Goal: Check status

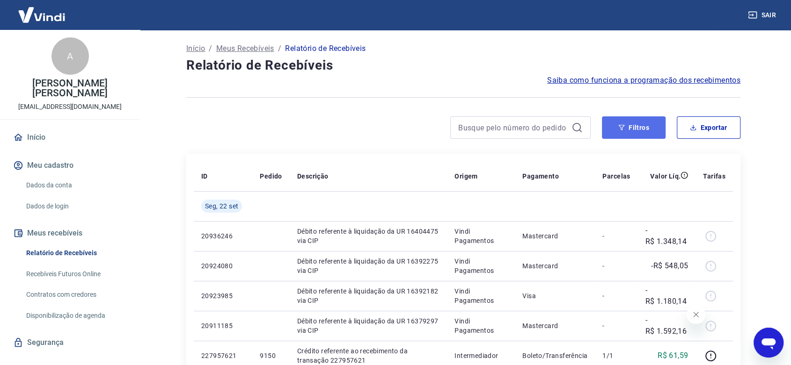
click at [628, 128] on button "Filtros" at bounding box center [634, 128] width 64 height 22
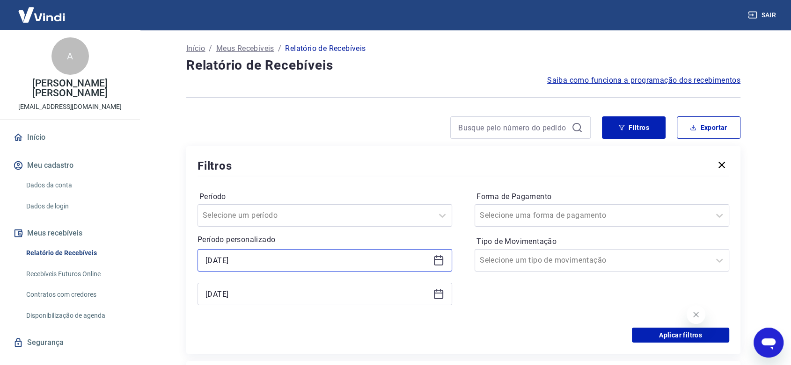
click at [429, 264] on input "[DATE]" at bounding box center [317, 261] width 224 height 14
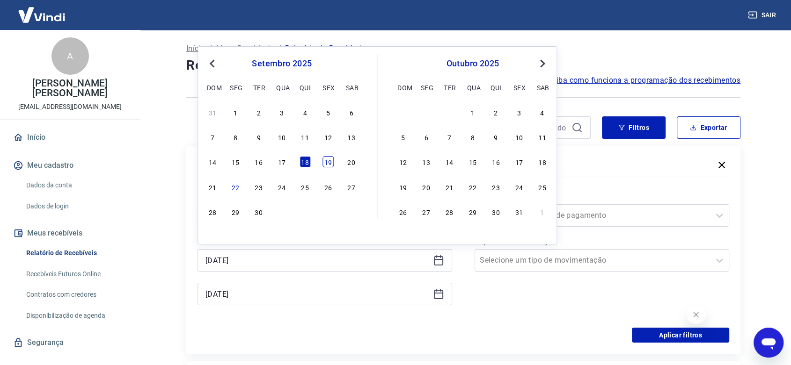
click at [329, 164] on div "19" at bounding box center [327, 161] width 11 height 11
type input "[DATE]"
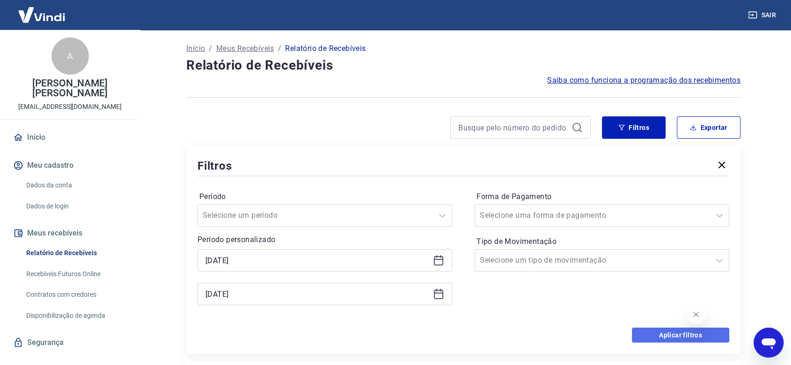
click at [661, 336] on button "Aplicar filtros" at bounding box center [680, 335] width 97 height 15
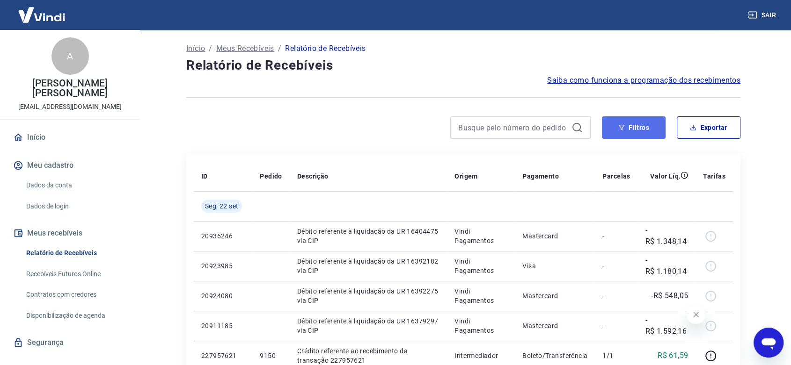
click at [619, 127] on icon "button" at bounding box center [621, 127] width 7 height 7
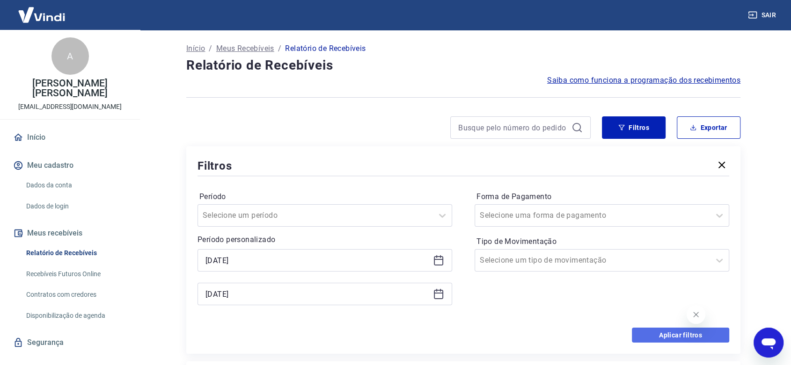
click at [678, 337] on button "Aplicar filtros" at bounding box center [680, 335] width 97 height 15
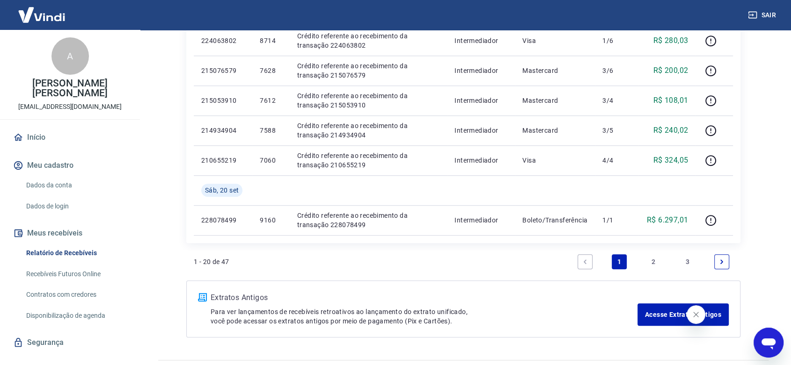
scroll to position [668, 0]
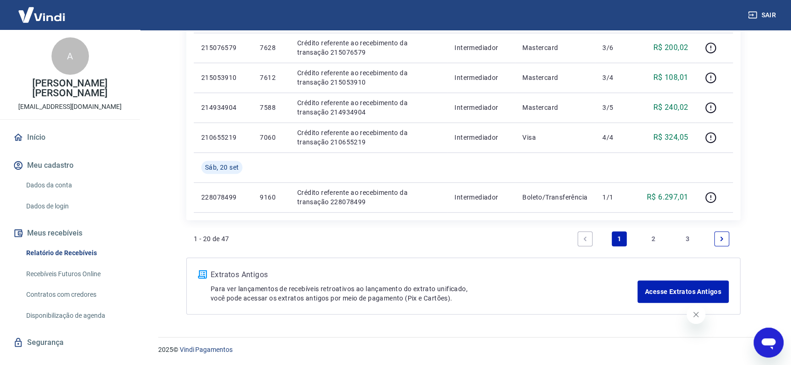
click at [724, 238] on icon "Next page" at bounding box center [721, 239] width 7 height 7
